Goal: Task Accomplishment & Management: Use online tool/utility

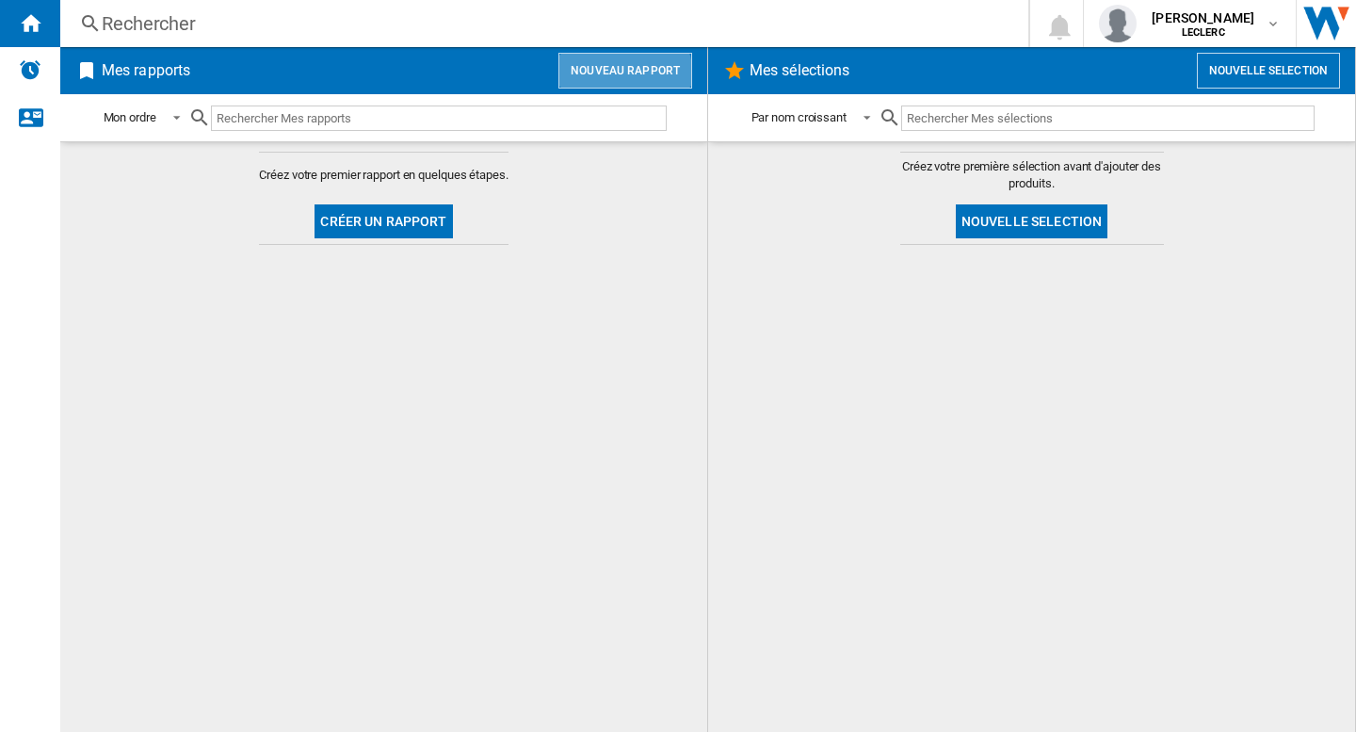
click at [603, 77] on button "Nouveau rapport" at bounding box center [625, 71] width 134 height 36
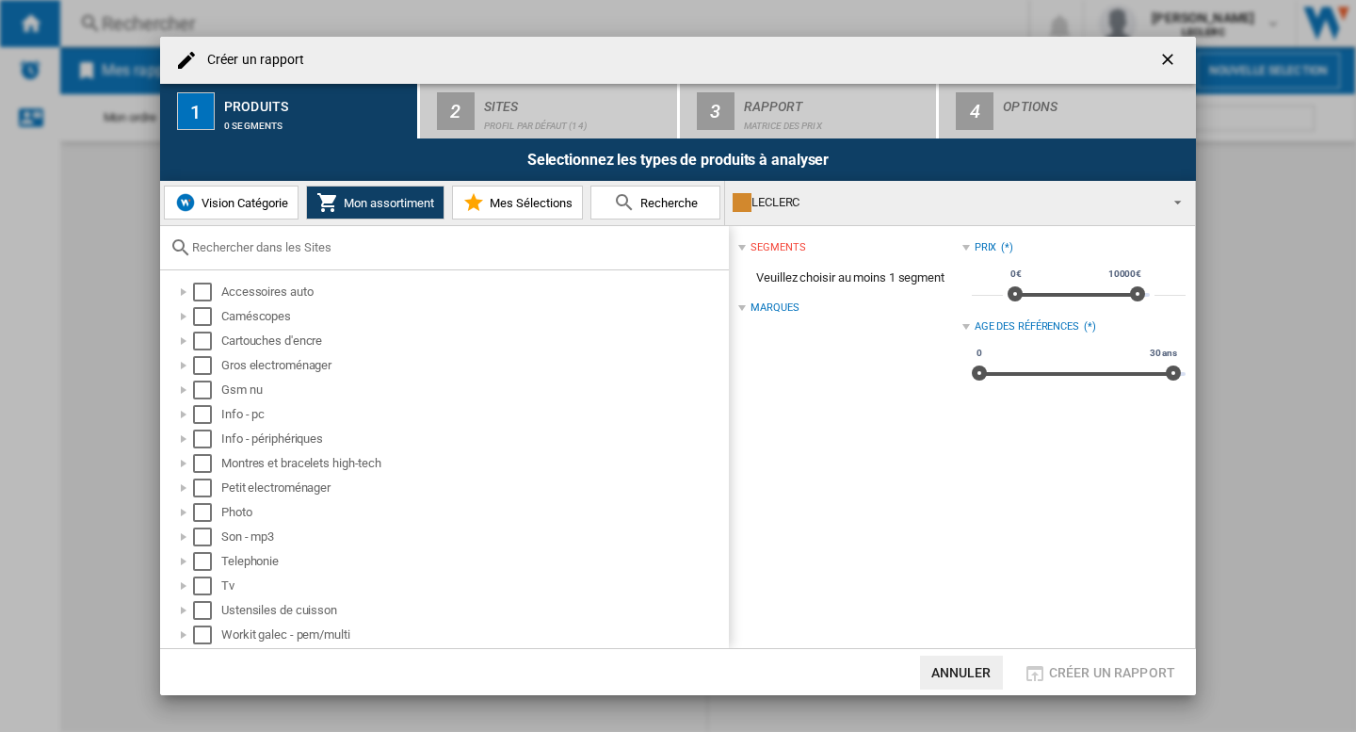
click at [898, 197] on div "LECLERC" at bounding box center [945, 202] width 425 height 26
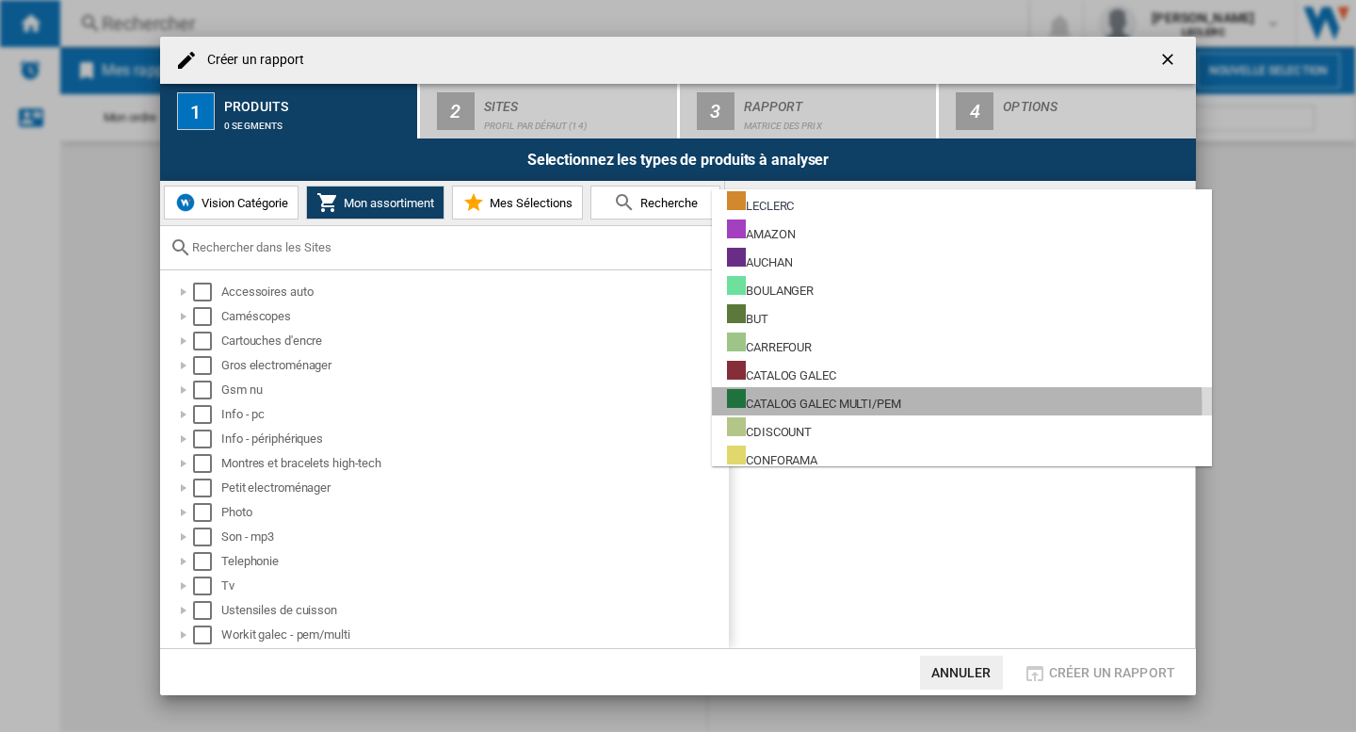
click at [877, 405] on div "CATALOG GALEC MULTI/PEM" at bounding box center [814, 401] width 174 height 24
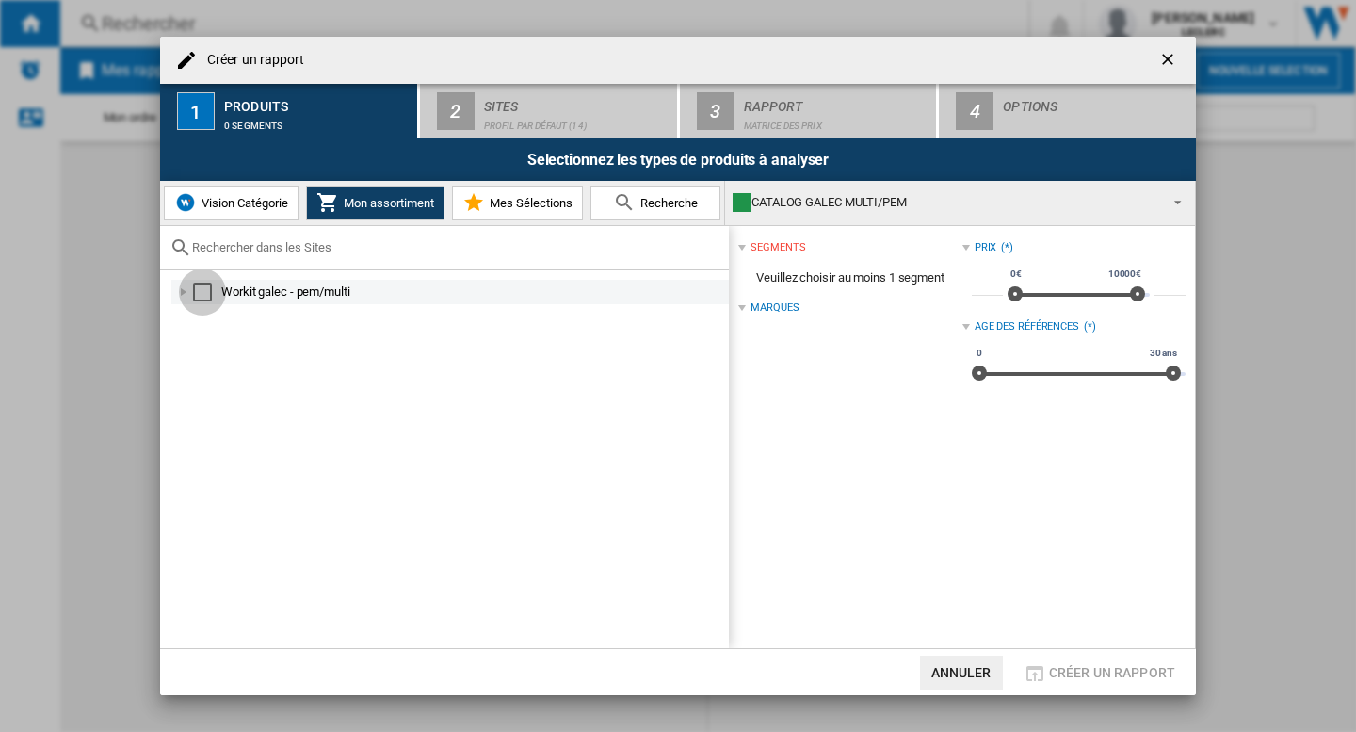
click at [197, 291] on div "Select" at bounding box center [202, 292] width 19 height 19
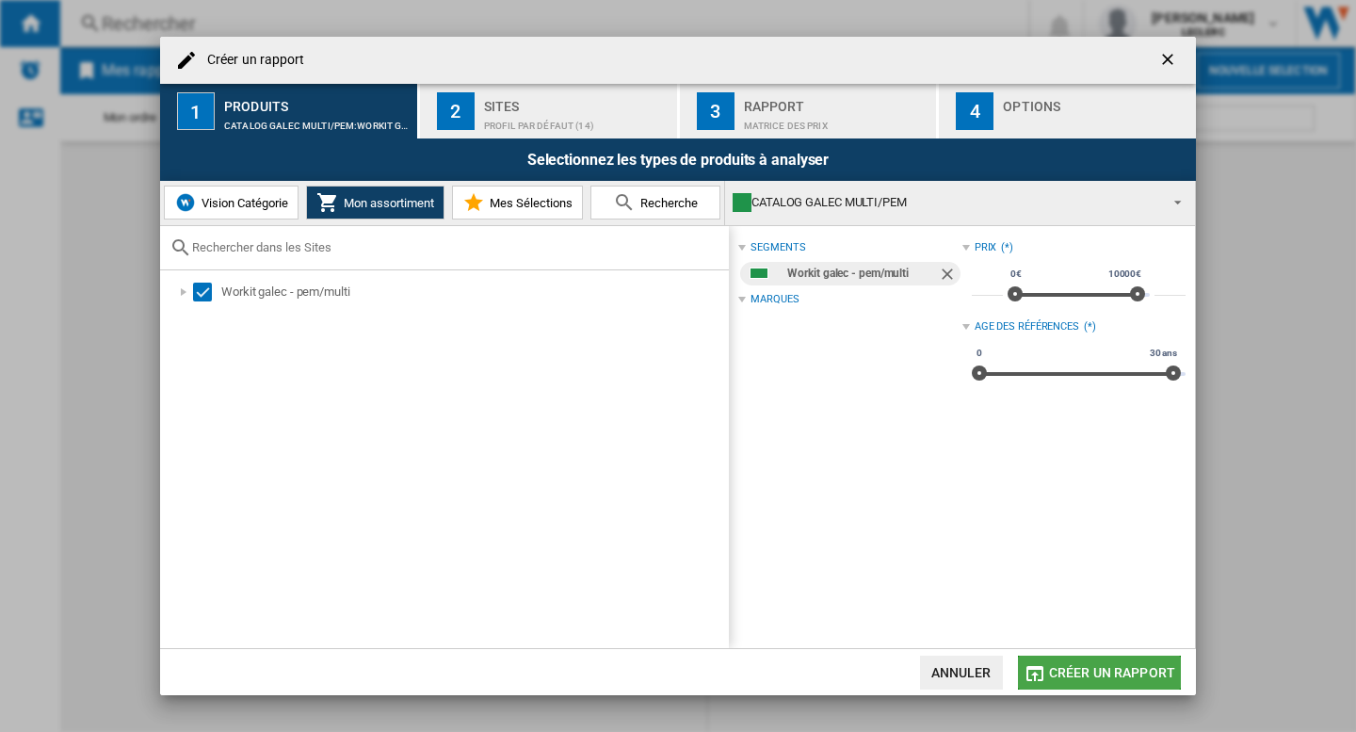
click at [1112, 680] on button "Créer un rapport" at bounding box center [1099, 672] width 163 height 34
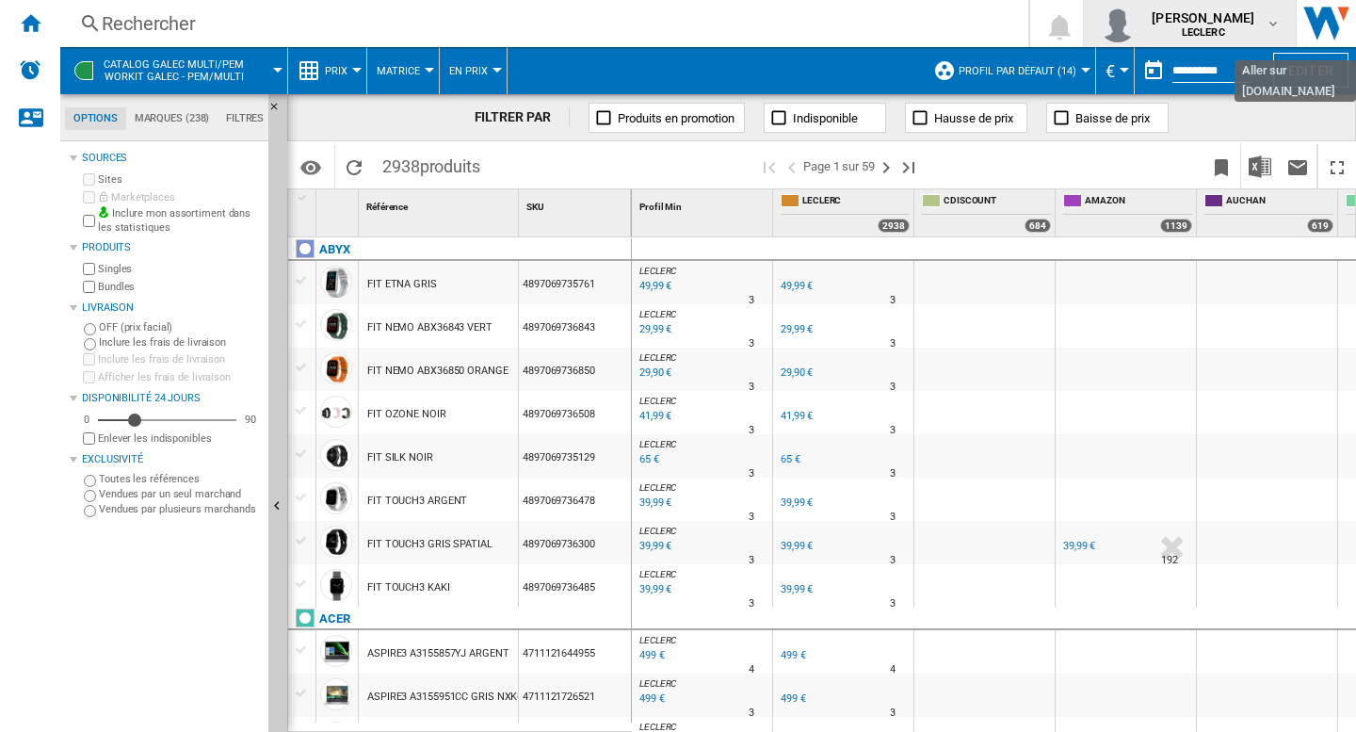
click at [1266, 28] on md-icon "button" at bounding box center [1273, 23] width 15 height 15
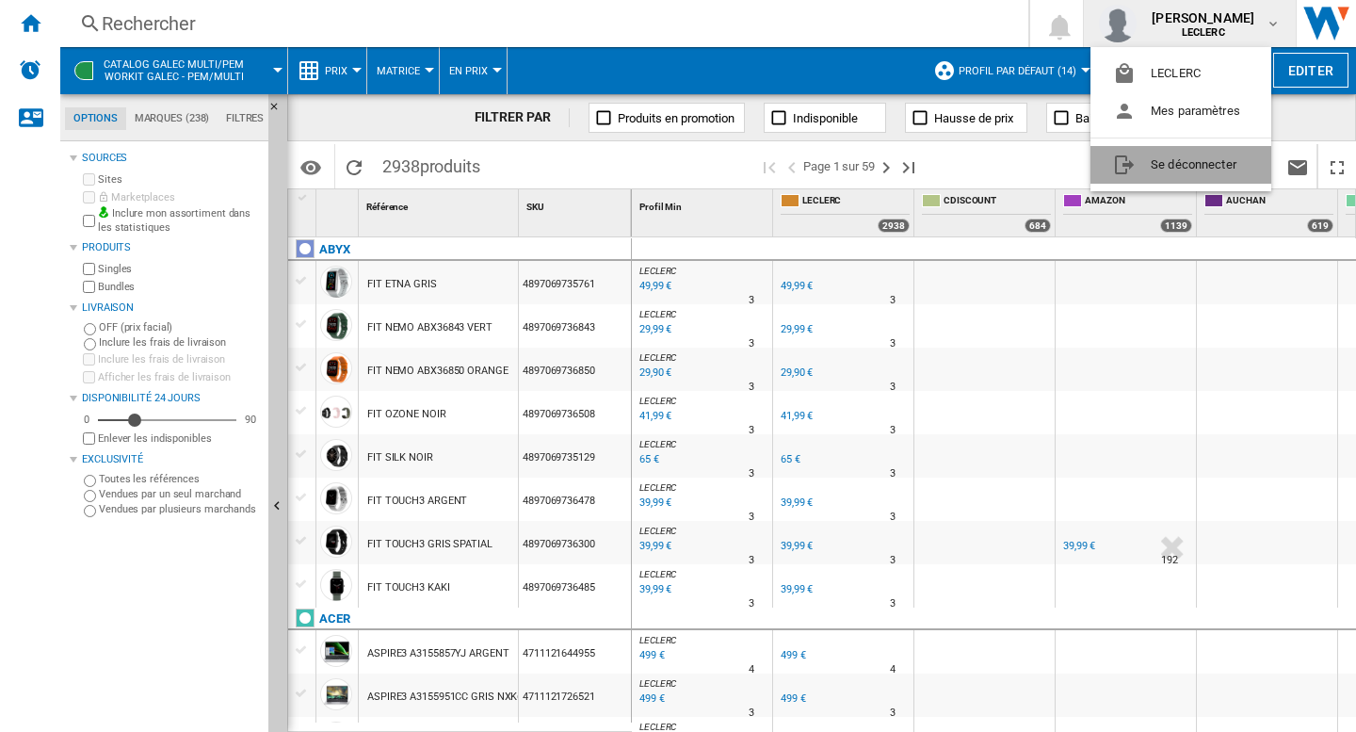
click at [1182, 169] on button "Se déconnecter" at bounding box center [1181, 165] width 181 height 38
